Goal: Information Seeking & Learning: Learn about a topic

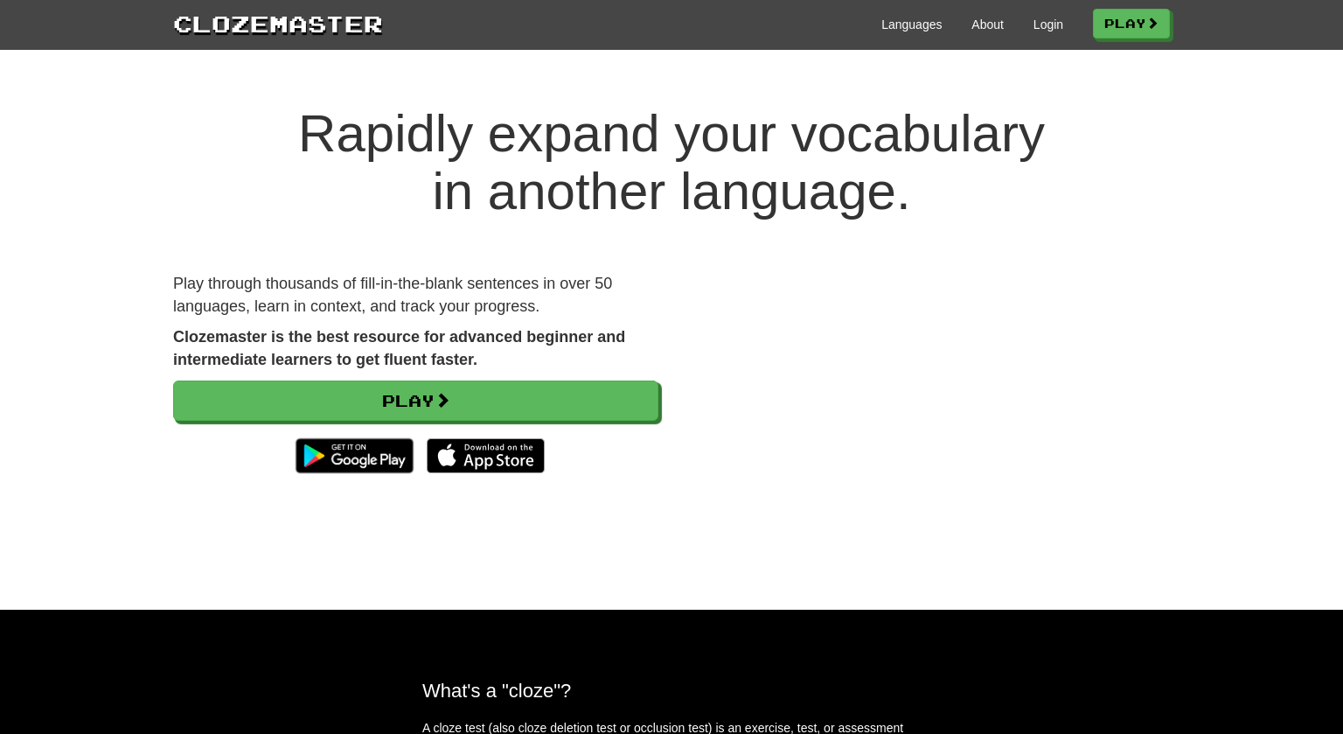
click at [1028, 42] on div "Clozemaster Languages About Login Play" at bounding box center [671, 25] width 1343 height 50
click at [1039, 37] on div "Languages About Login Play" at bounding box center [776, 23] width 787 height 32
click at [1042, 32] on link "Login" at bounding box center [1048, 24] width 30 height 17
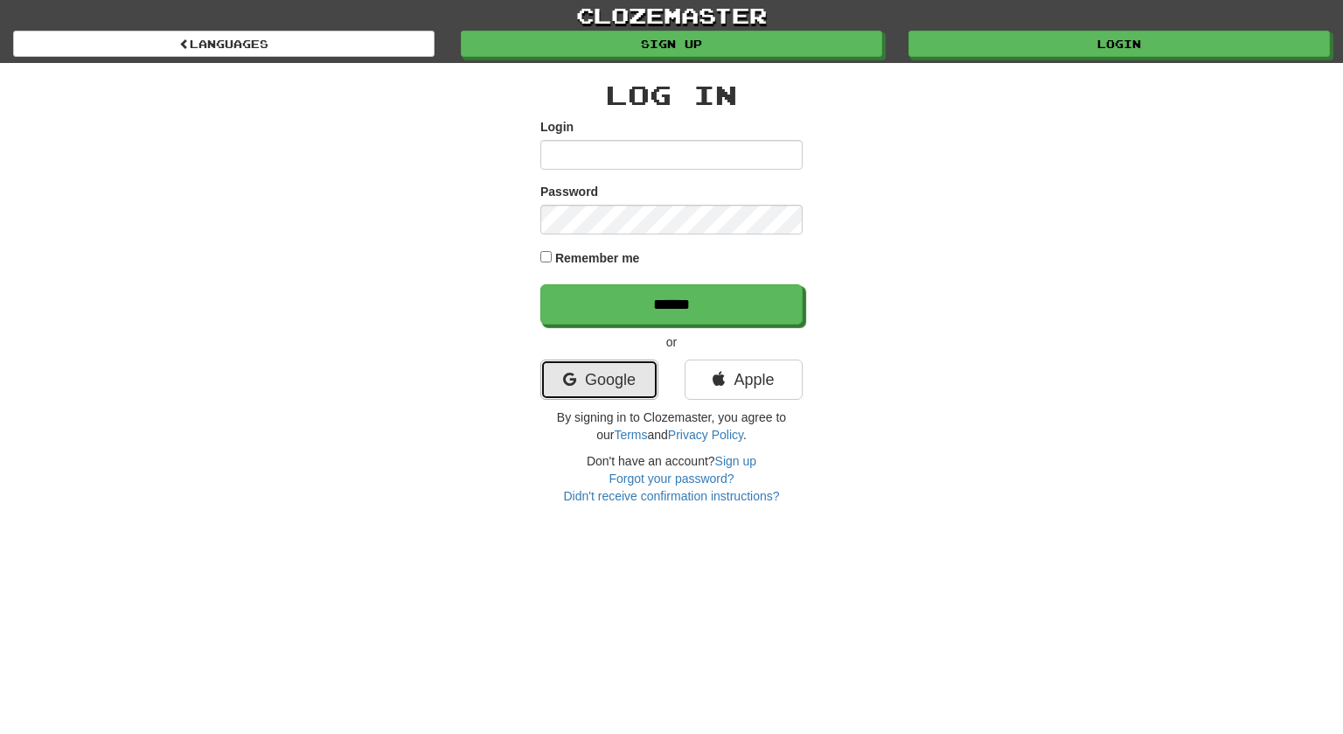
click at [620, 375] on link "Google" at bounding box center [599, 379] width 118 height 40
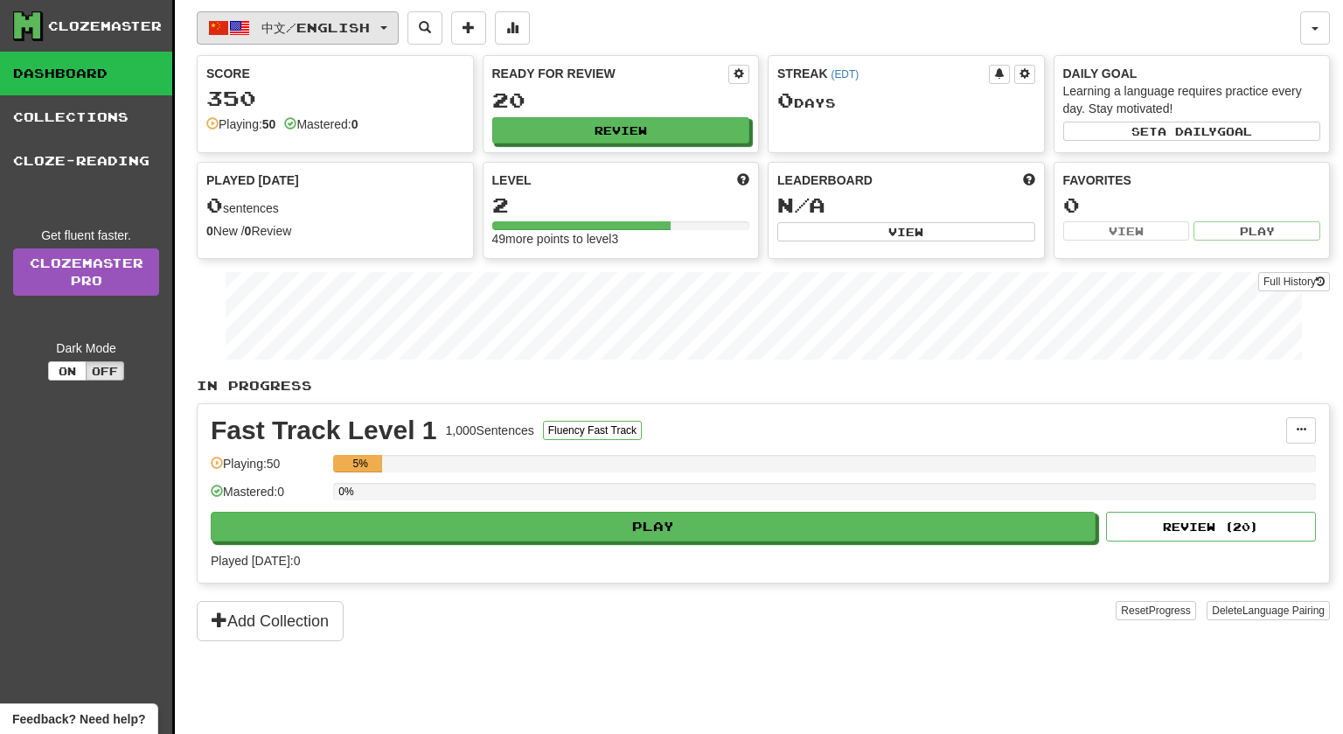
click at [304, 41] on button "中文 / English" at bounding box center [298, 27] width 202 height 33
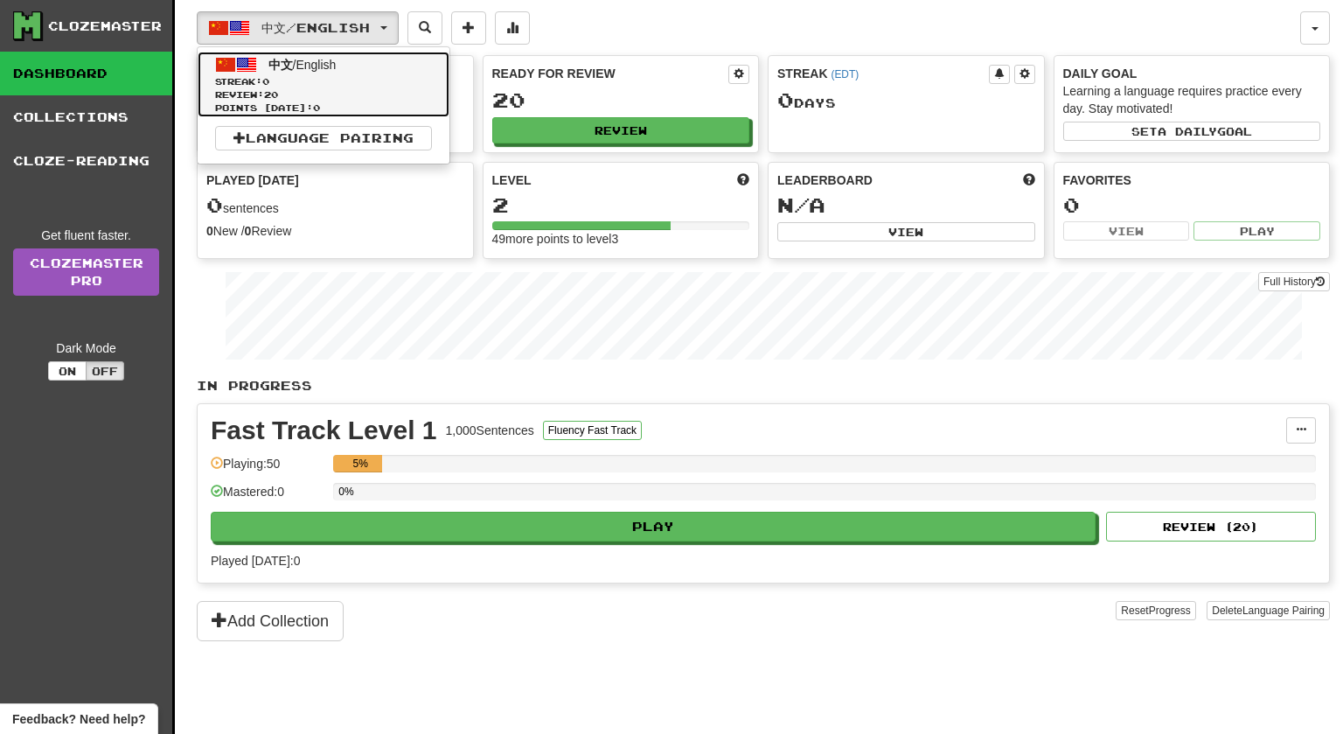
click at [291, 88] on span "Review: 20" at bounding box center [323, 94] width 217 height 13
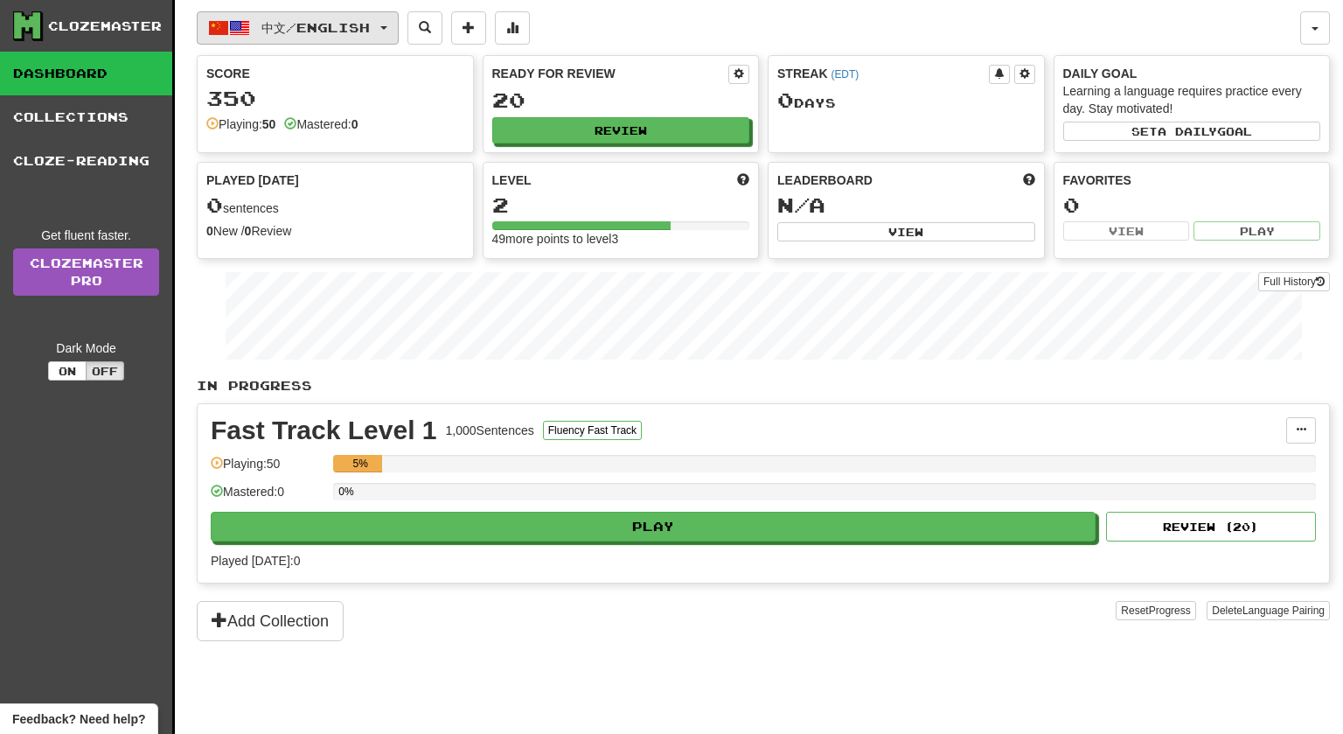
click at [236, 37] on span "button" at bounding box center [239, 27] width 21 height 21
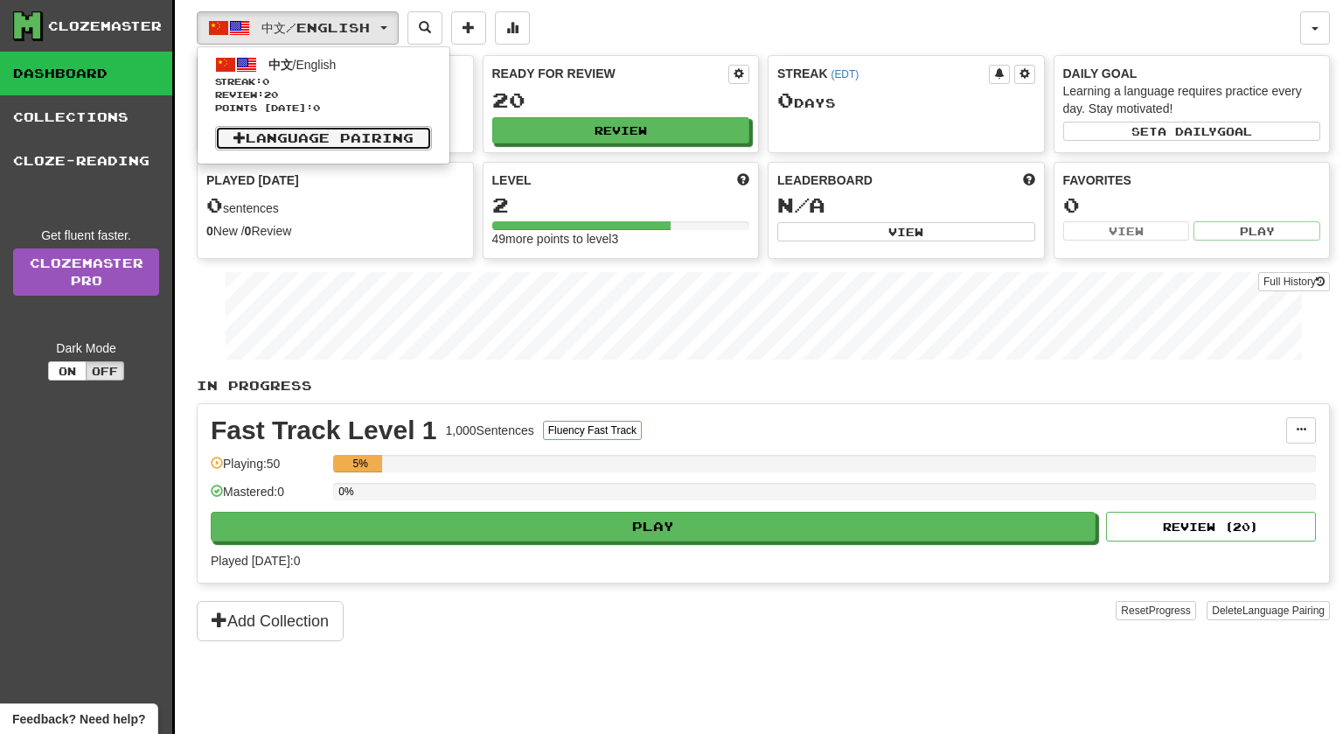
click at [272, 141] on link "Language Pairing" at bounding box center [323, 138] width 217 height 24
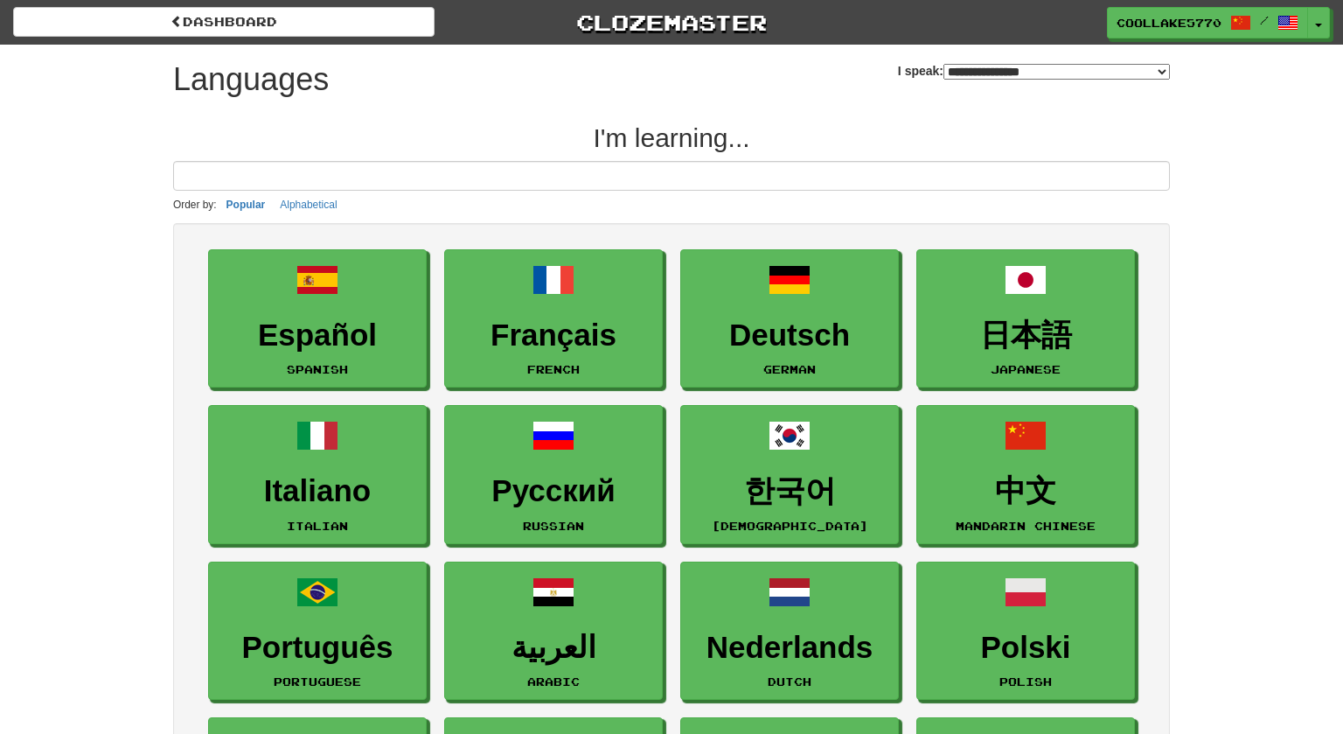
select select "*******"
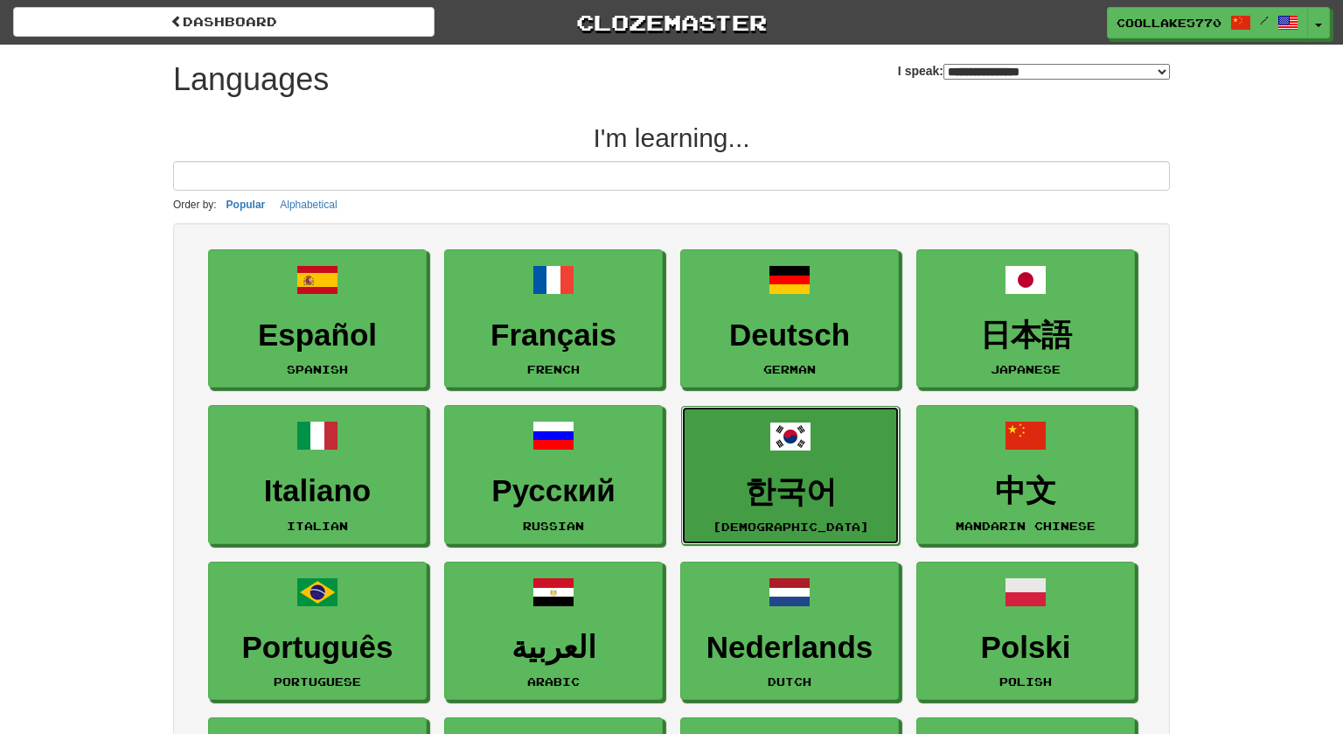
click at [745, 449] on link "한국어 Korean" at bounding box center [790, 475] width 219 height 139
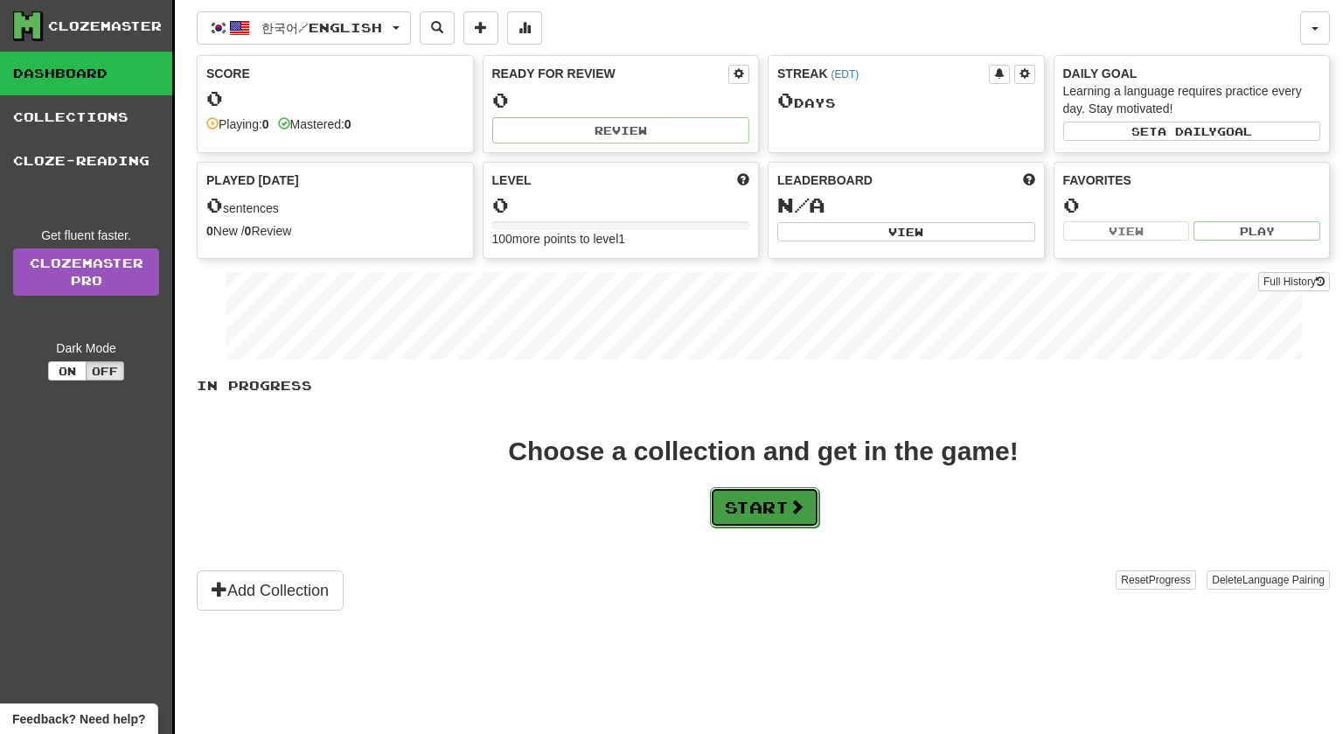
click at [791, 511] on button "Start" at bounding box center [764, 507] width 109 height 40
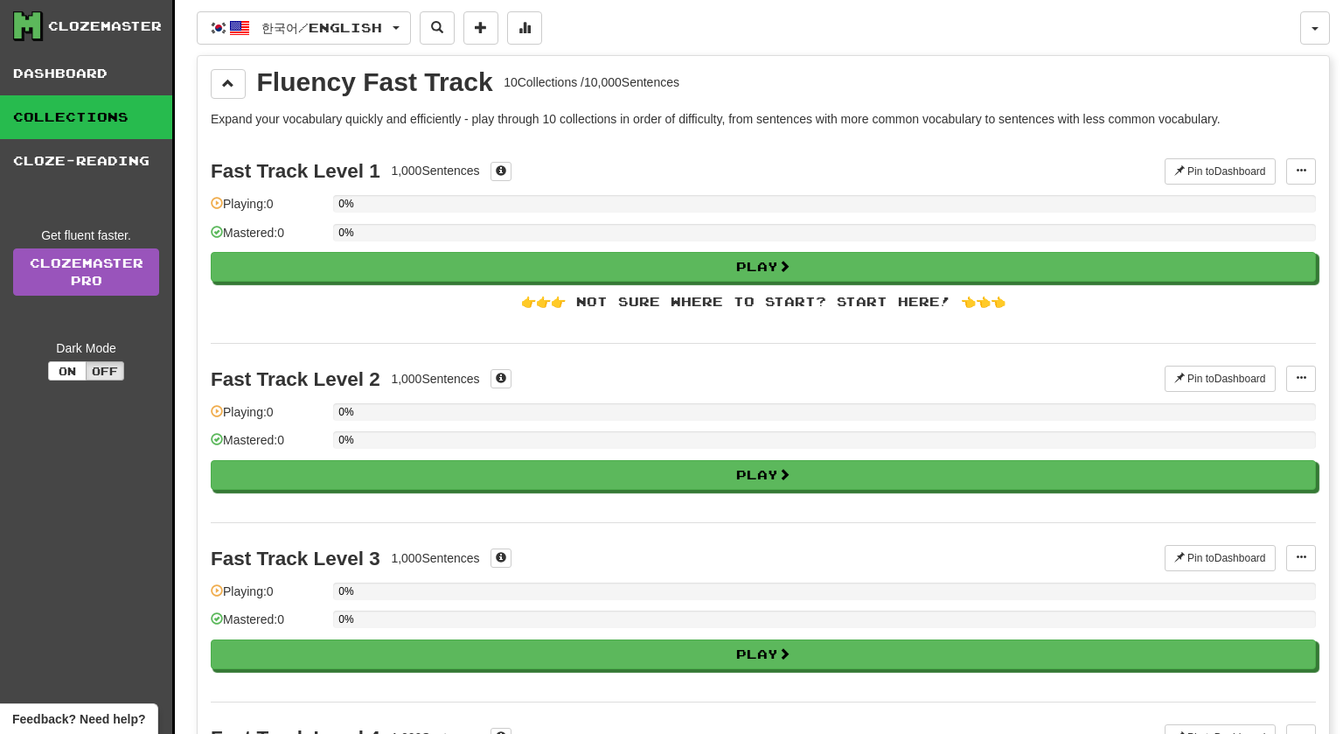
click at [660, 281] on div "Fast Track Level 1 1,000 Sentences Pin to Dashboard Pin to Dashboard Manage Sen…" at bounding box center [763, 239] width 1105 height 207
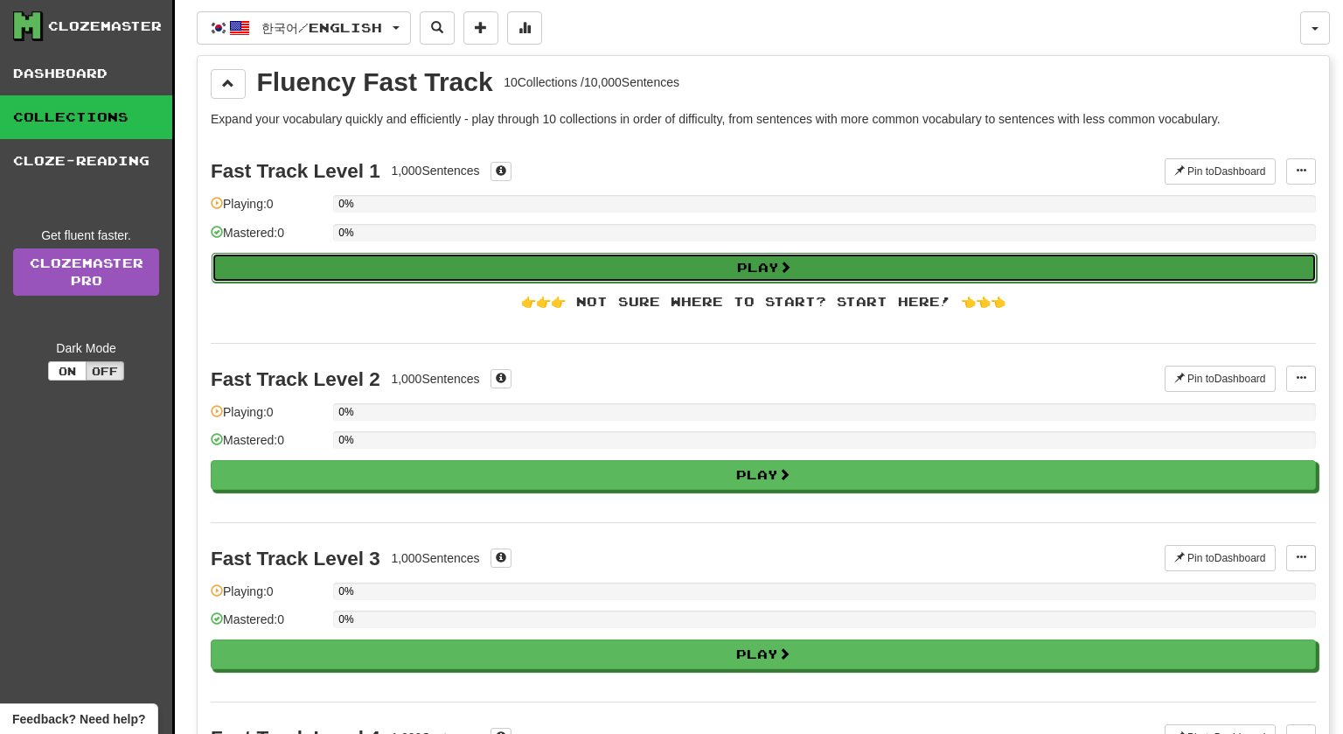
click at [668, 277] on button "Play" at bounding box center [764, 268] width 1105 height 30
select select "**"
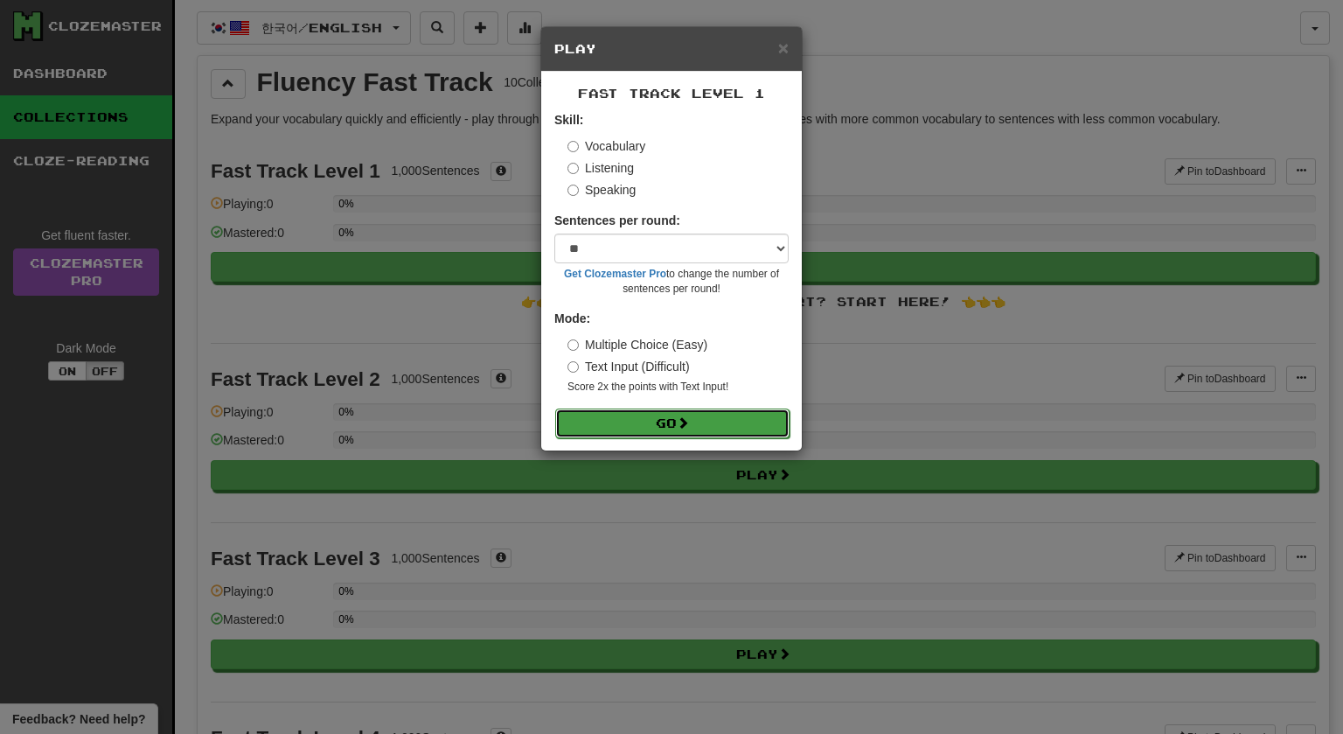
click at [723, 419] on button "Go" at bounding box center [672, 423] width 234 height 30
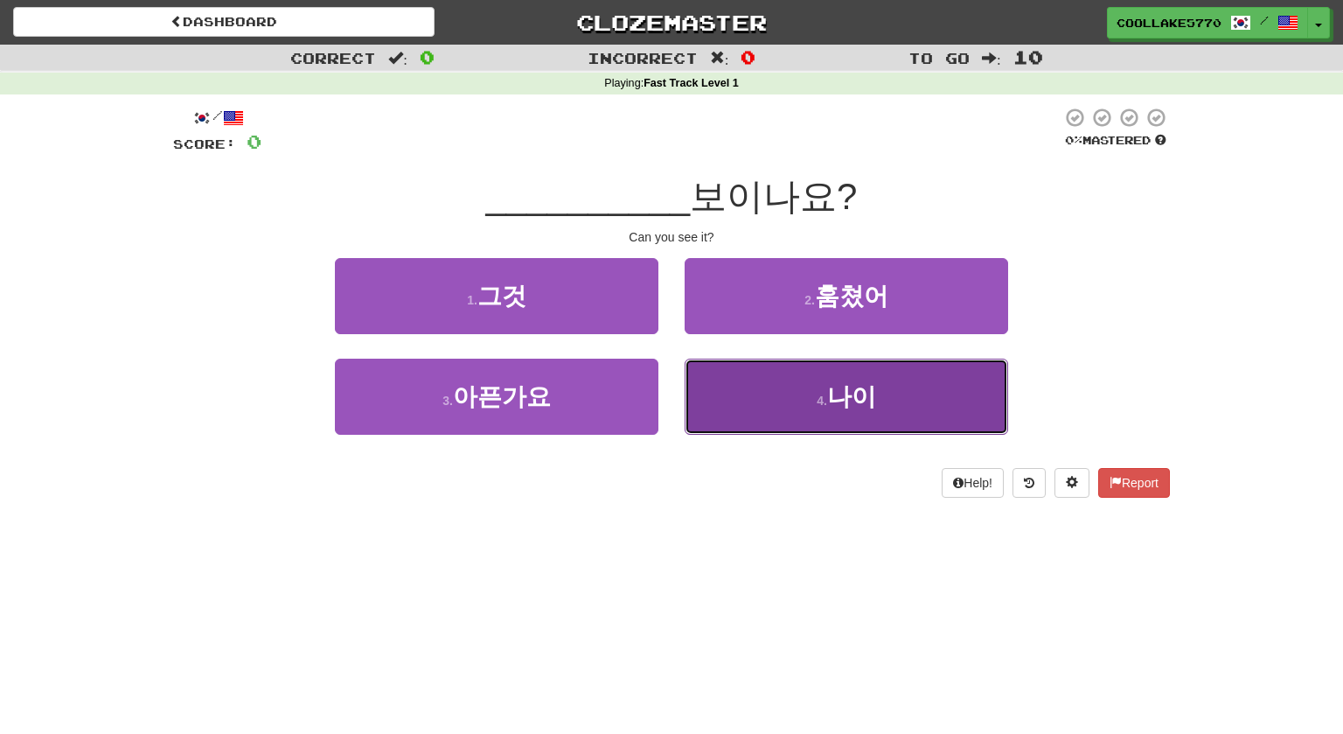
click at [748, 431] on button "4 . 나이" at bounding box center [846, 396] width 323 height 76
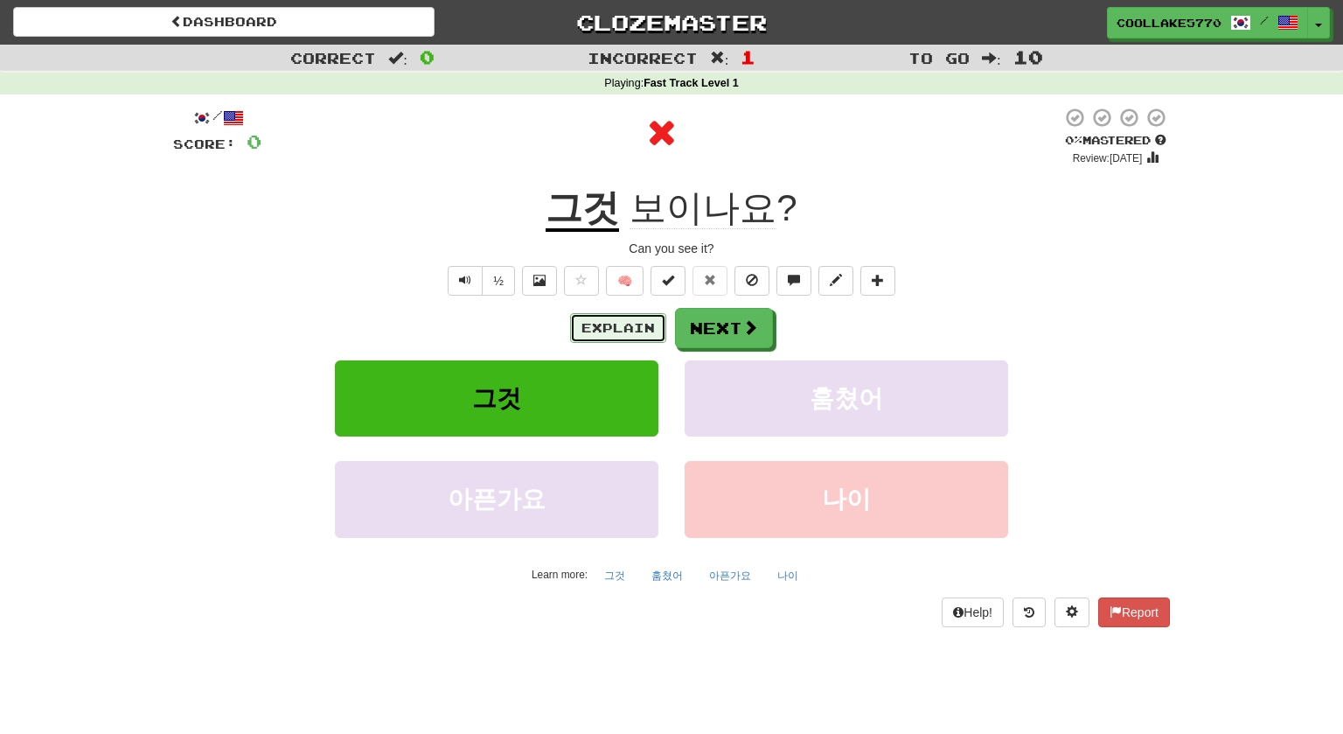
click at [621, 329] on button "Explain" at bounding box center [618, 328] width 96 height 30
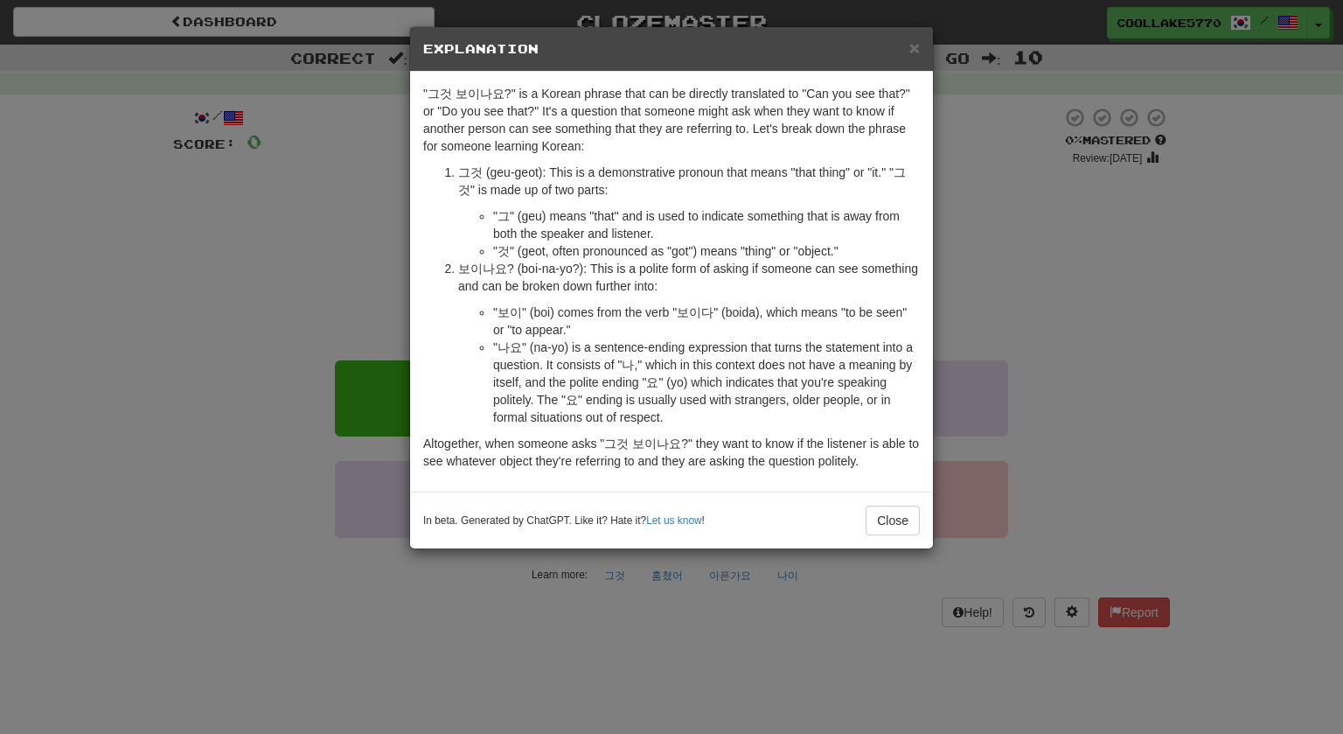
click at [233, 311] on div "× Explanation "그것 보이나요?" is a Korean phrase that can be directly translated to …" at bounding box center [671, 367] width 1343 height 734
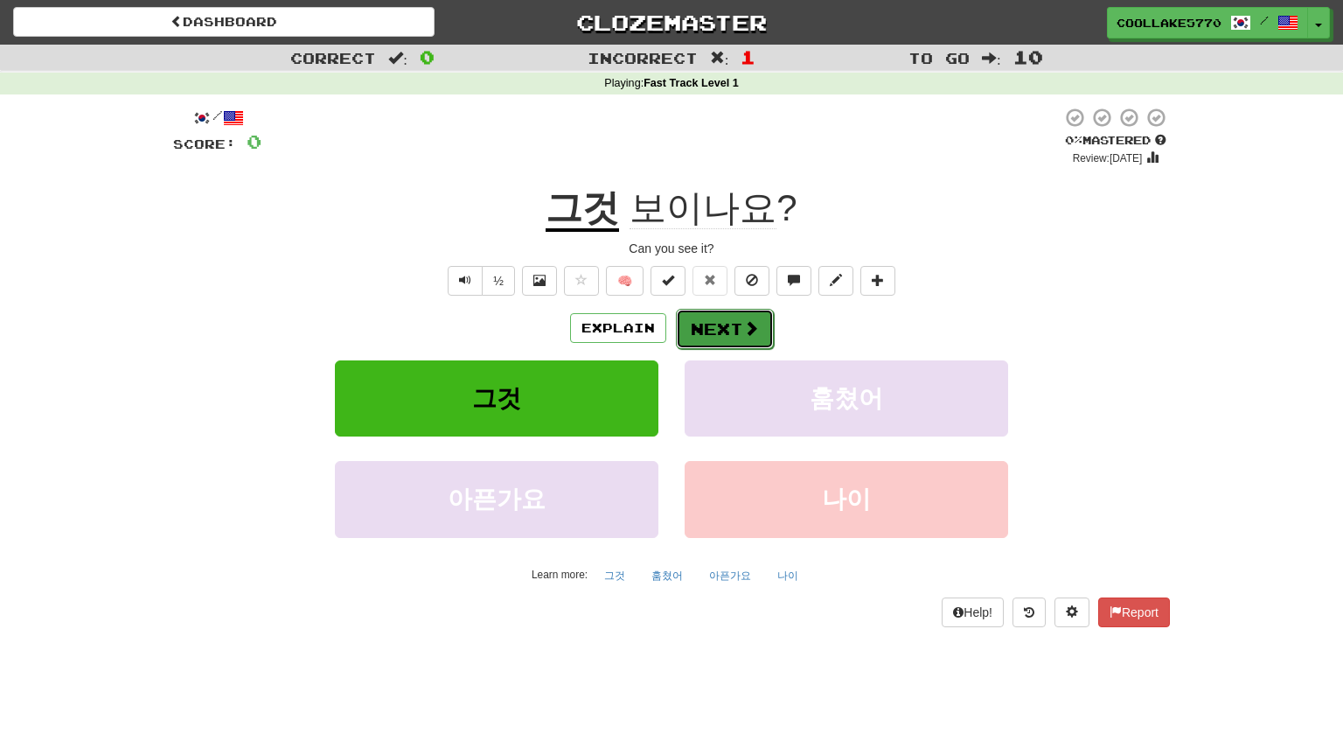
click at [743, 326] on span at bounding box center [751, 328] width 16 height 16
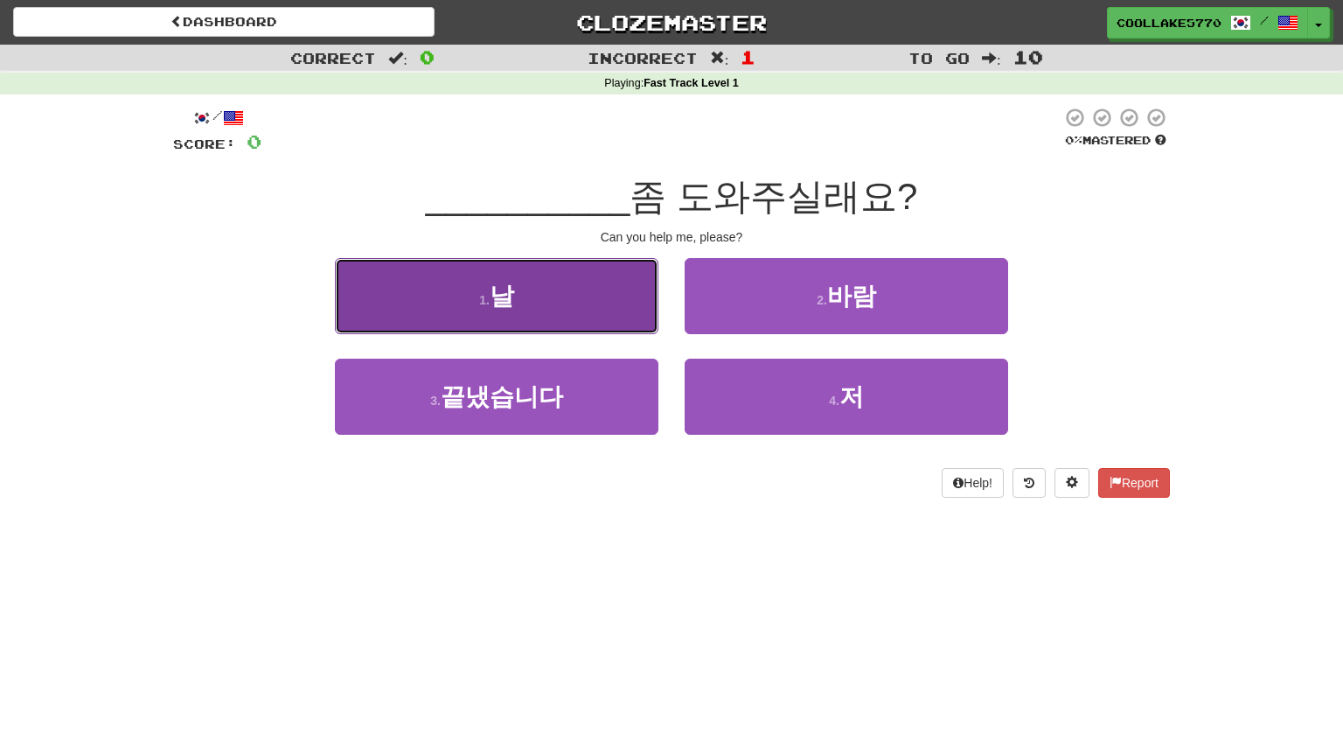
click at [624, 313] on button "1 . 날" at bounding box center [496, 296] width 323 height 76
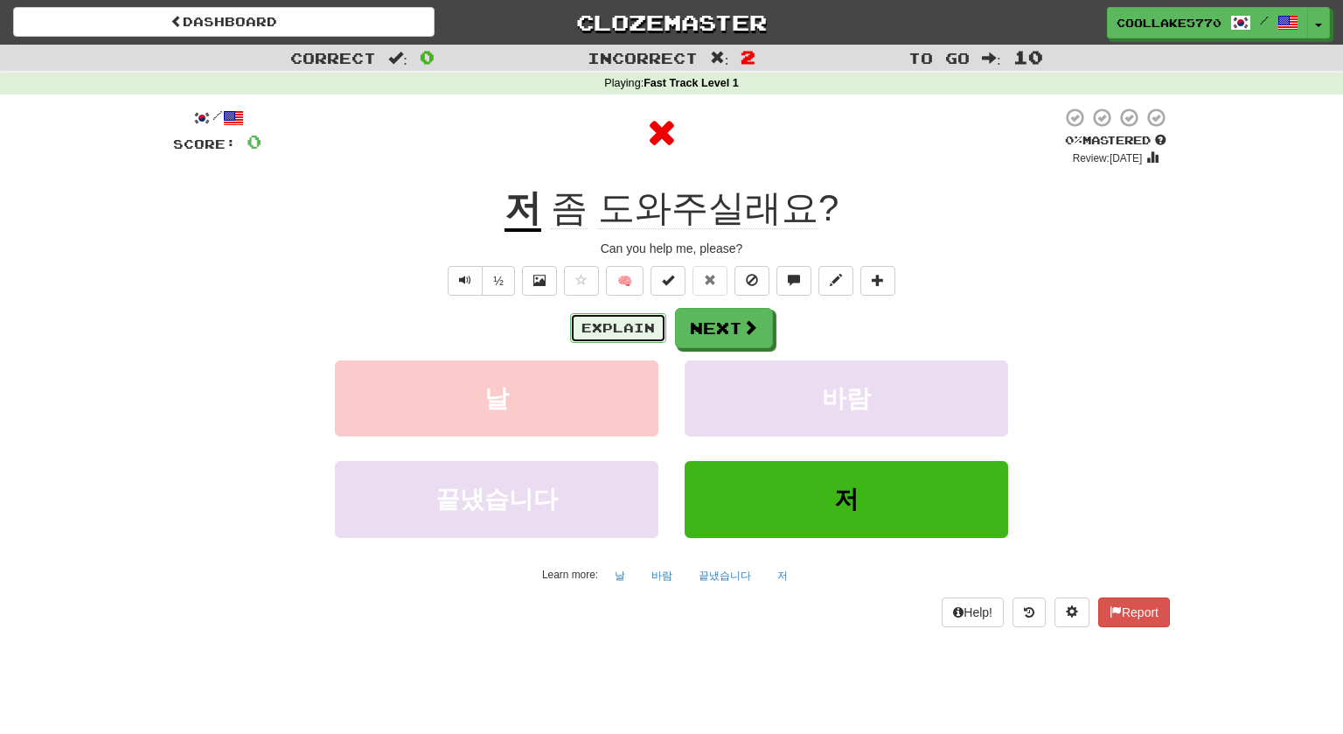
click at [616, 330] on button "Explain" at bounding box center [618, 328] width 96 height 30
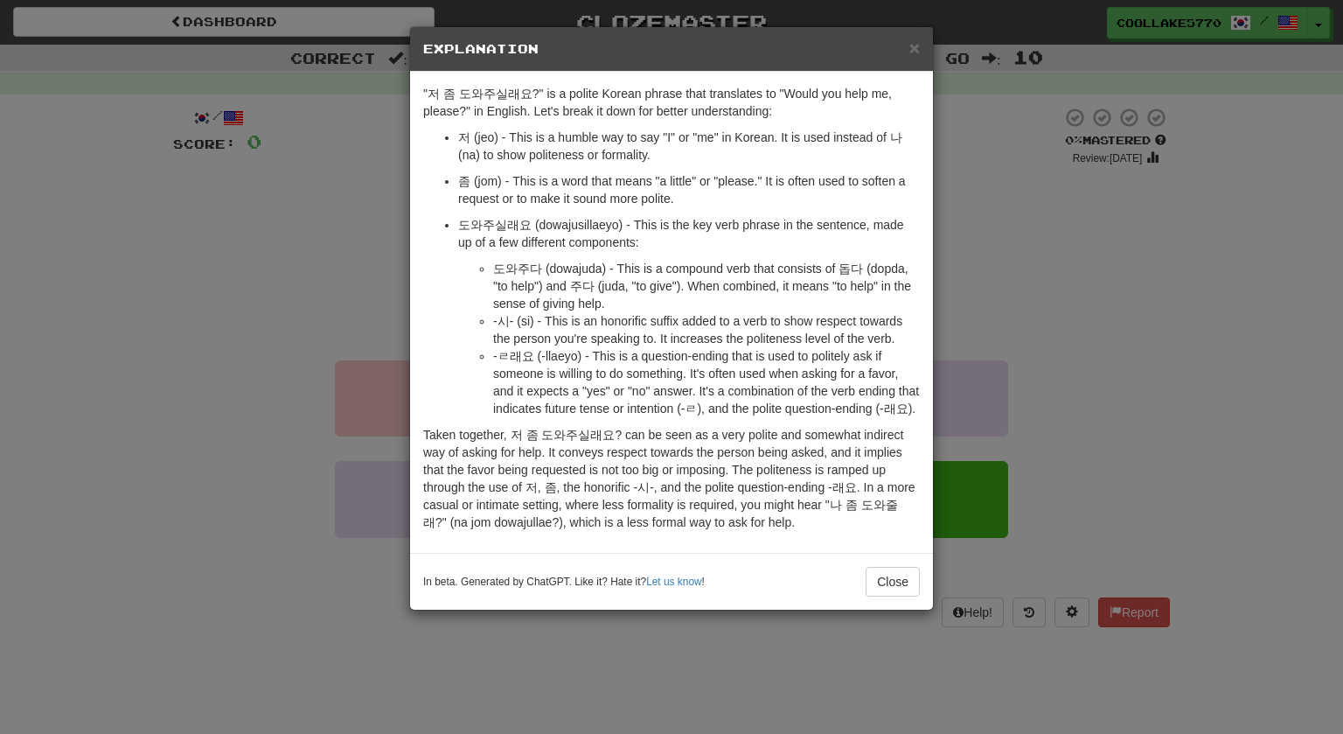
click at [337, 325] on div "× Explanation "저 좀 도와주실래요?" is a polite Korean phrase that translates to "Would…" at bounding box center [671, 367] width 1343 height 734
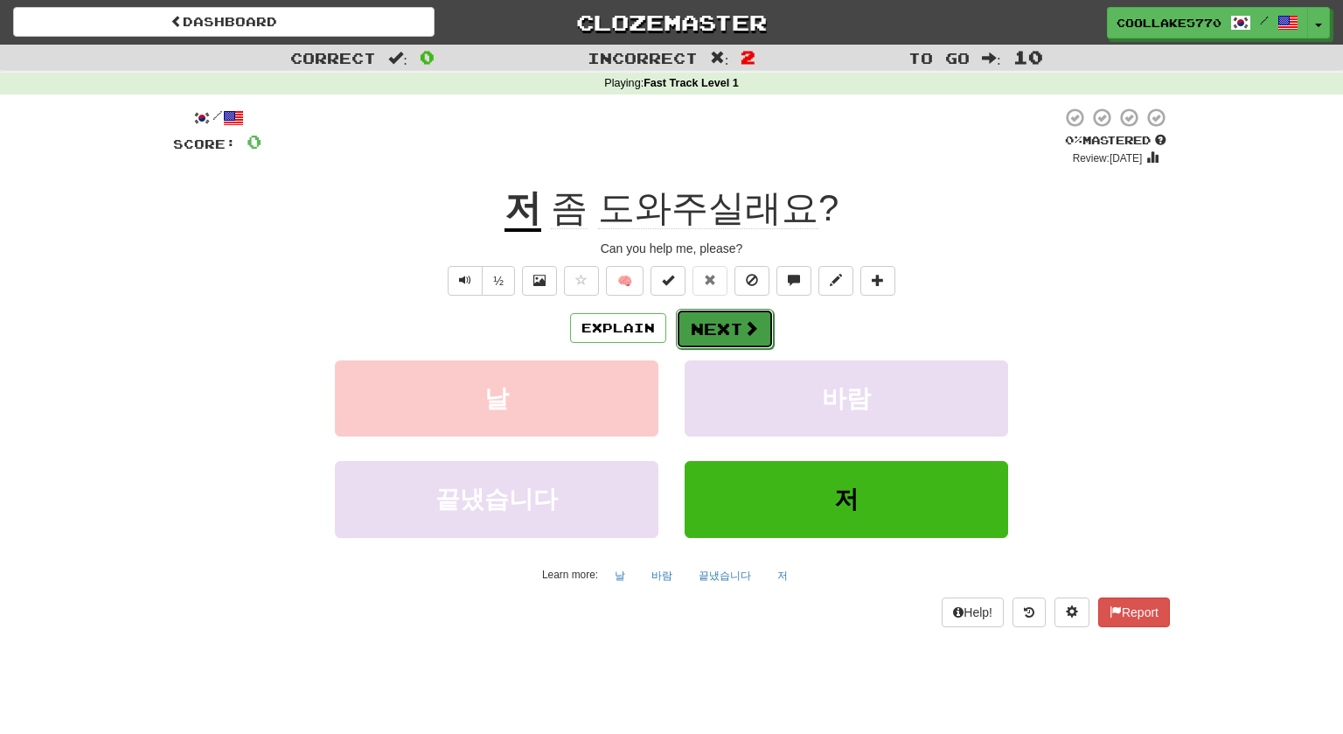
click at [713, 331] on button "Next" at bounding box center [725, 329] width 98 height 40
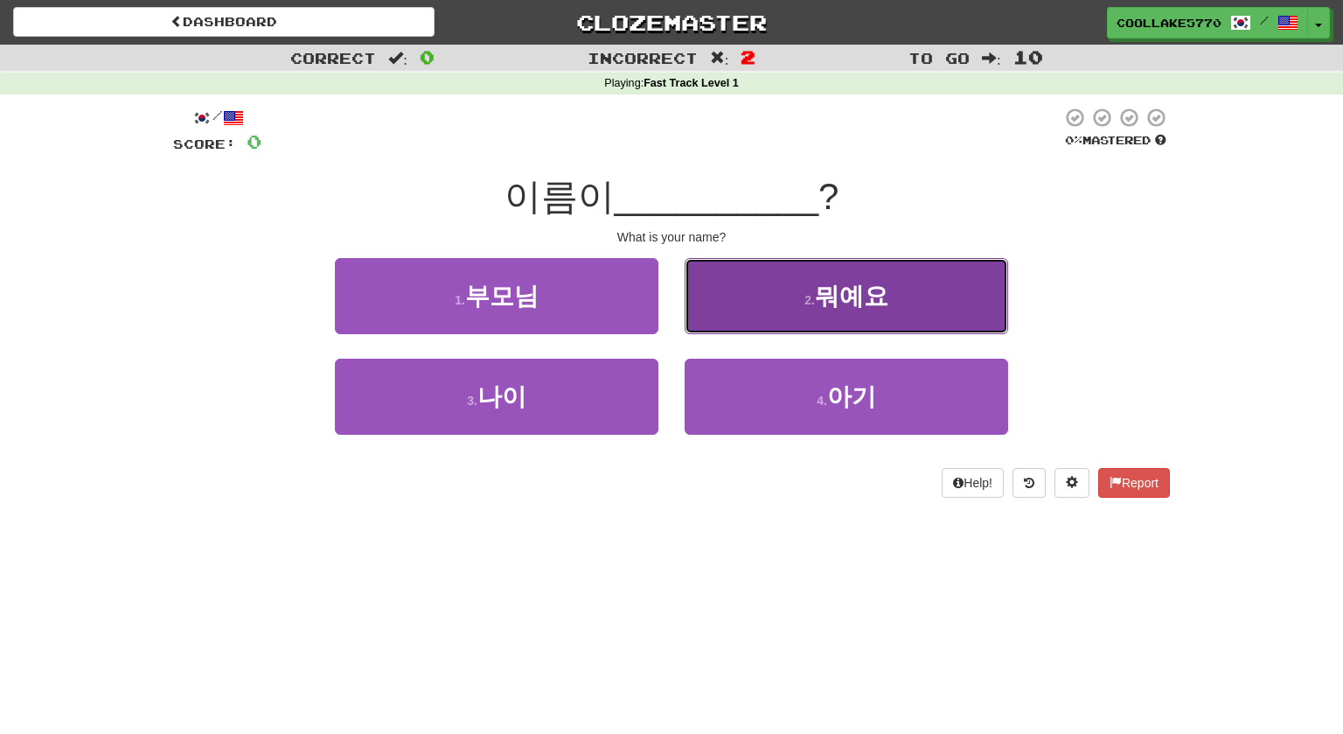
click at [734, 323] on button "2 . 뭐예요" at bounding box center [846, 296] width 323 height 76
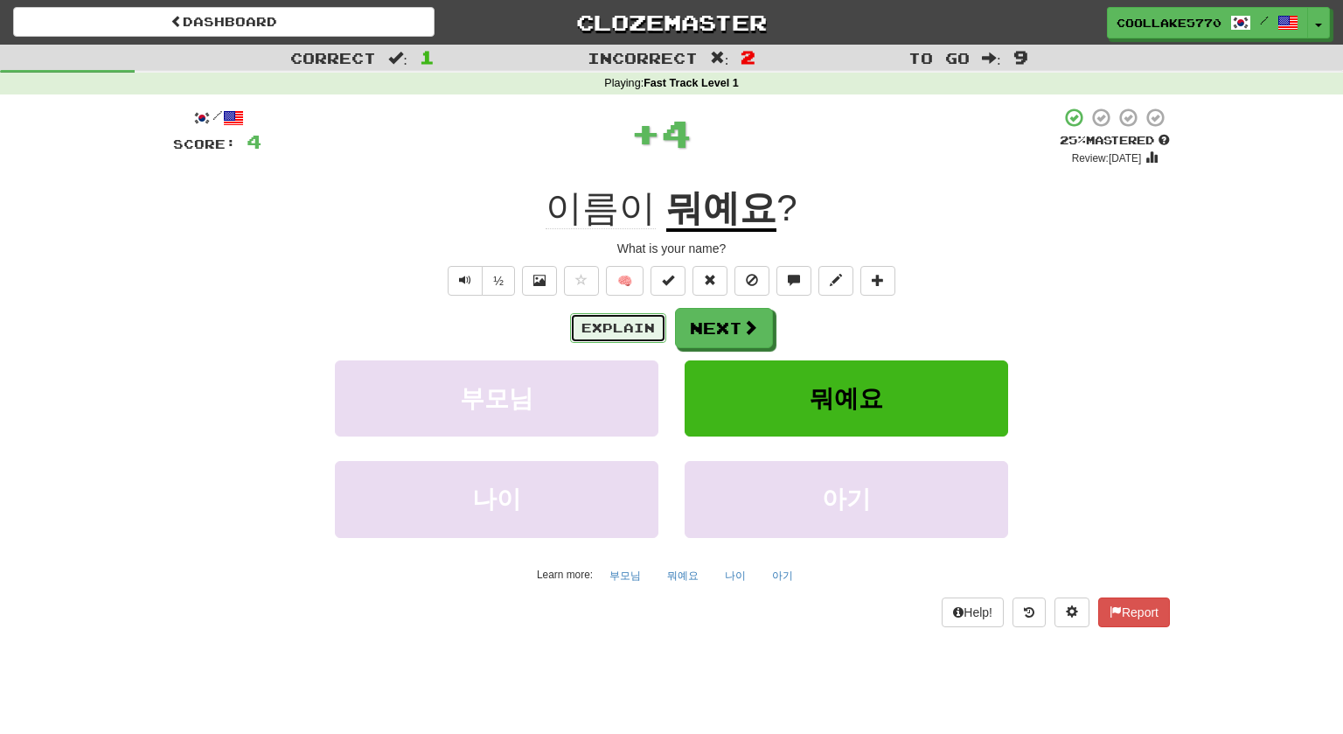
click at [630, 323] on button "Explain" at bounding box center [618, 328] width 96 height 30
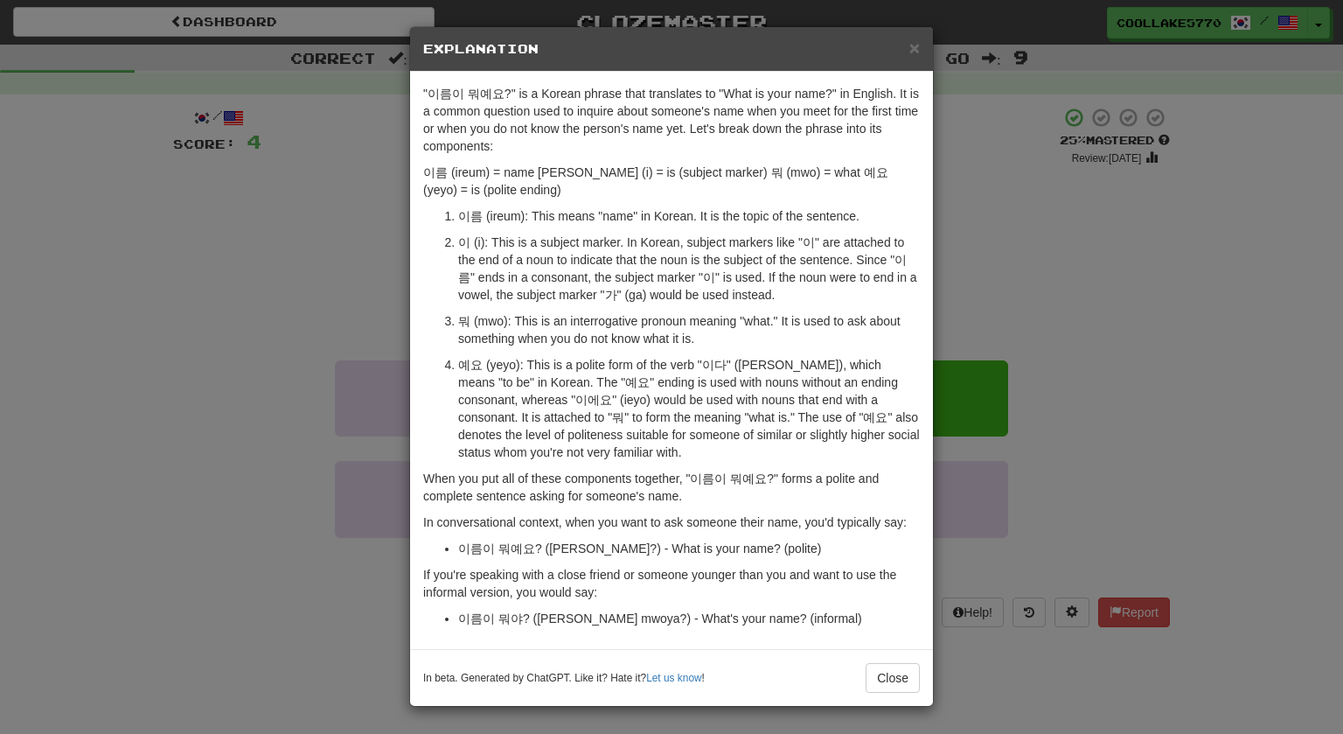
click at [365, 344] on div "× Explanation "이름이 뭐예요?" is a Korean phrase that translates to "What is your na…" at bounding box center [671, 367] width 1343 height 734
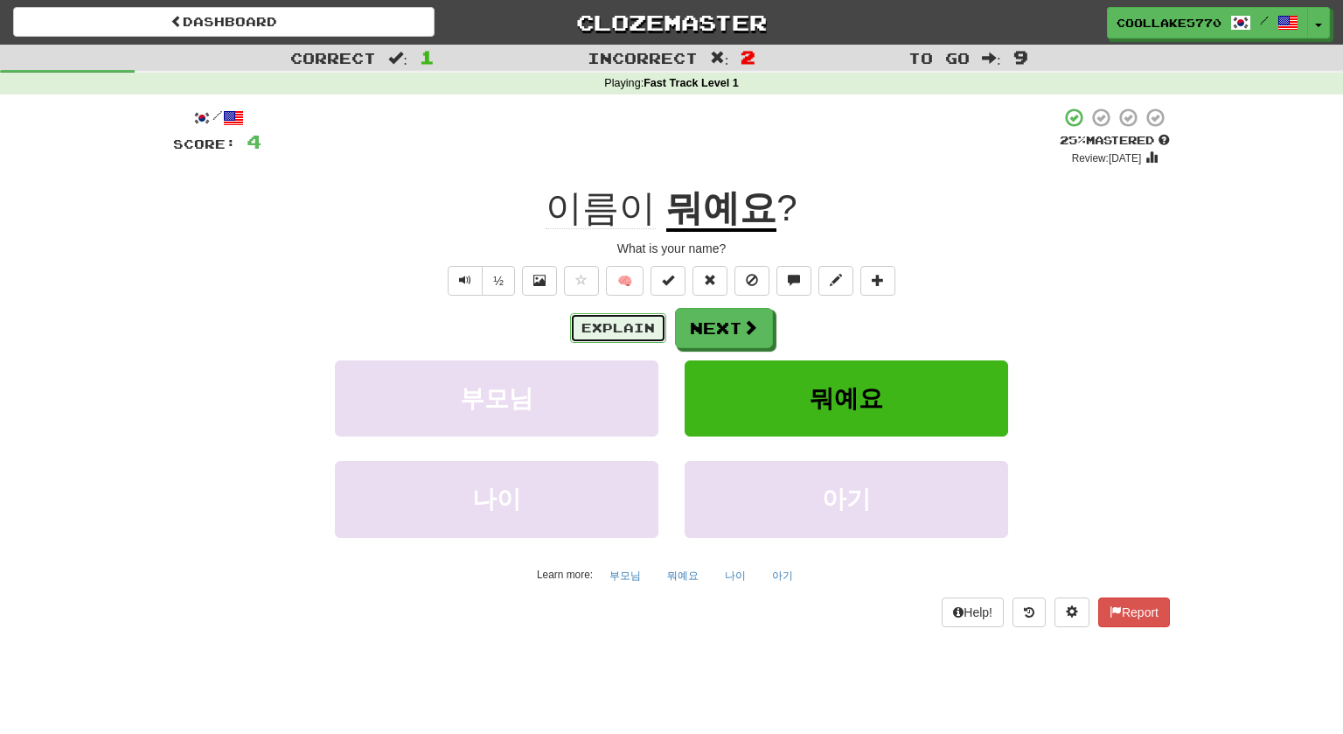
click at [634, 329] on button "Explain" at bounding box center [618, 328] width 96 height 30
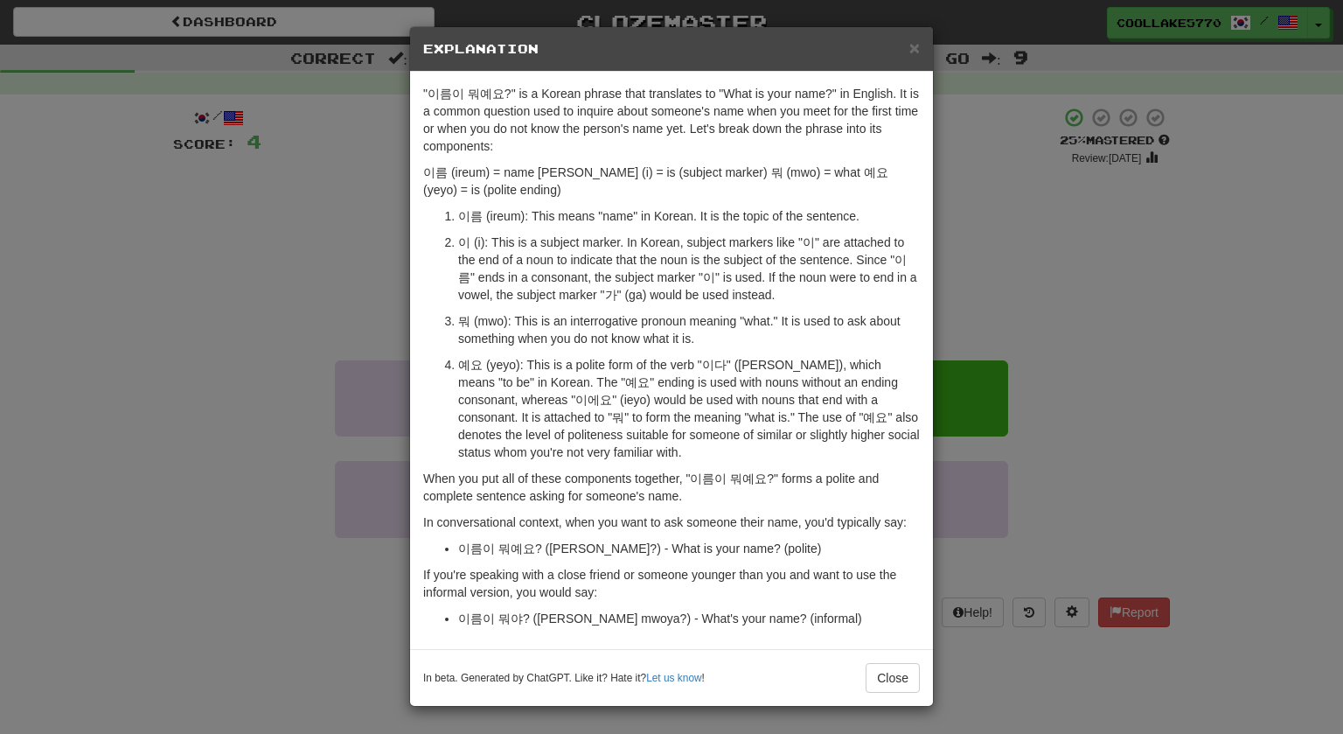
click at [380, 268] on div "× Explanation "이름이 뭐예요?" is a Korean phrase that translates to "What is your na…" at bounding box center [671, 367] width 1343 height 734
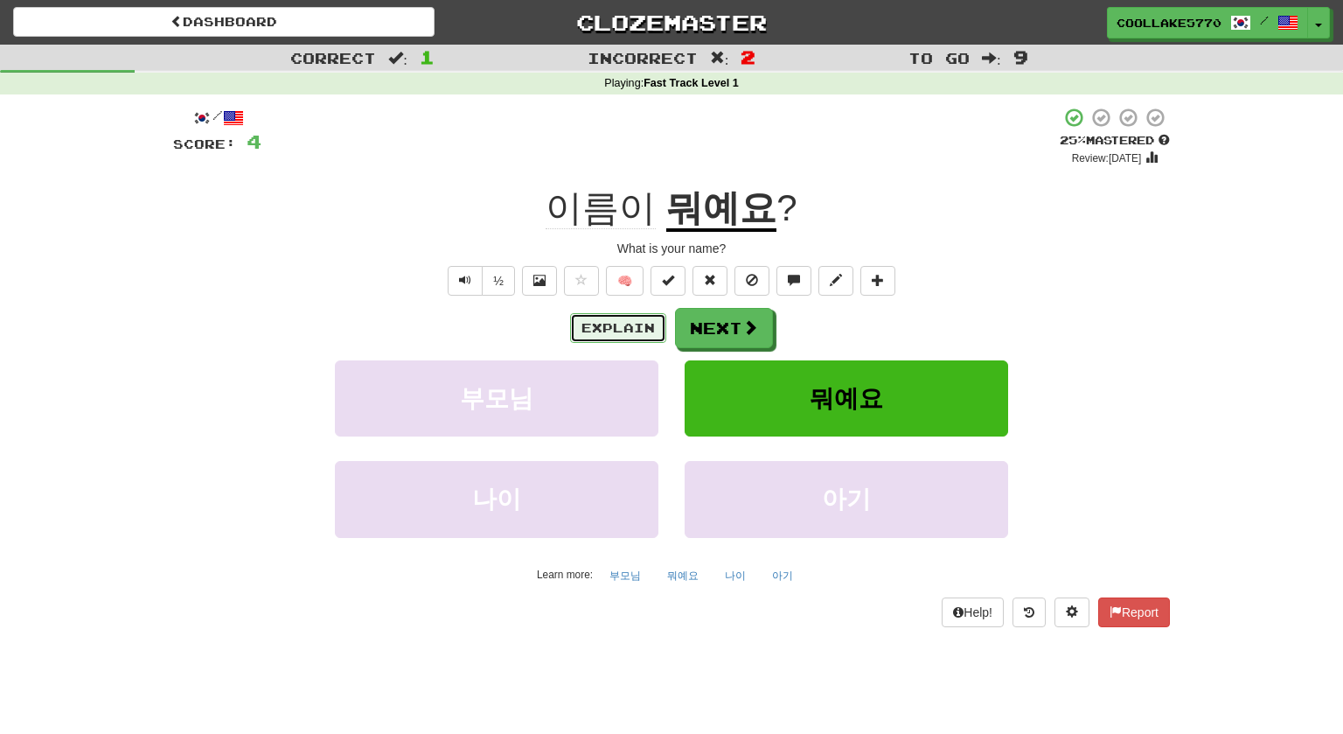
click at [630, 315] on button "Explain" at bounding box center [618, 328] width 96 height 30
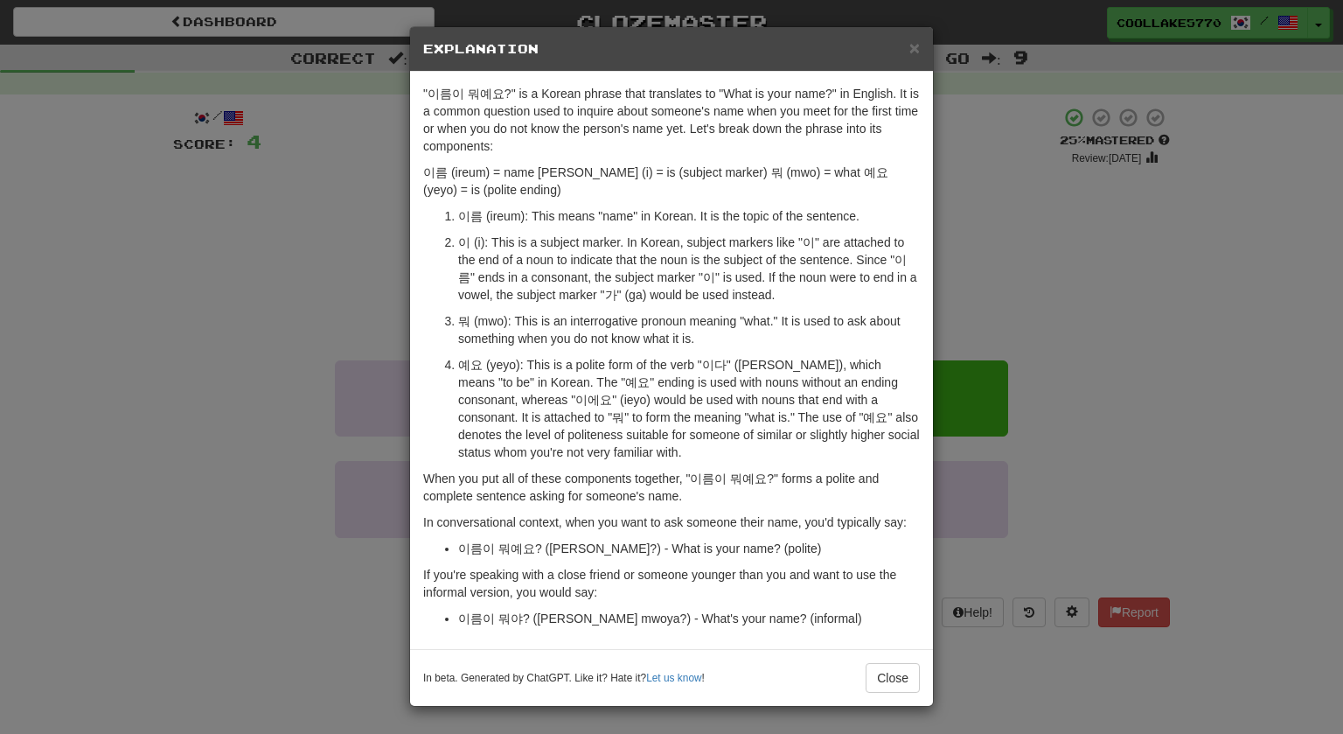
click at [186, 338] on div "× Explanation "이름이 뭐예요?" is a Korean phrase that translates to "What is your na…" at bounding box center [671, 367] width 1343 height 734
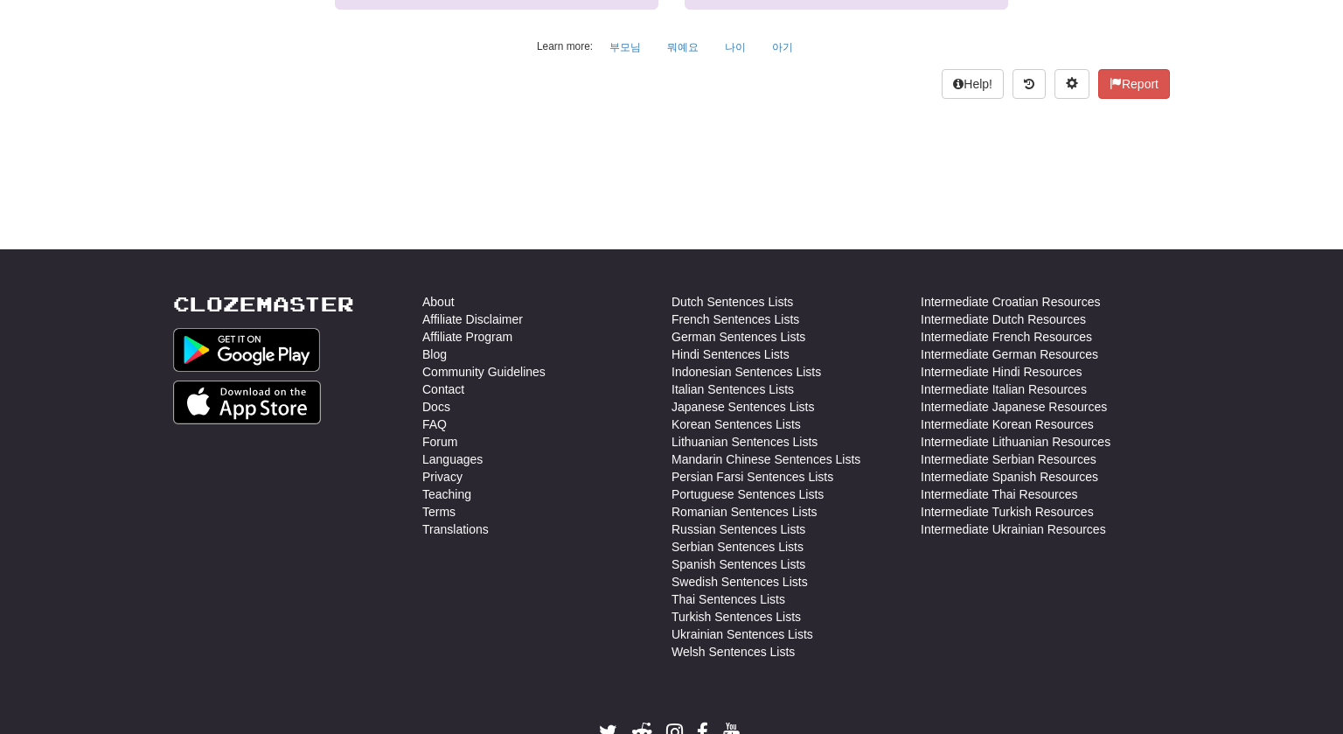
scroll to position [621, 0]
